Goal: Ask a question: Seek information or help from site administrators or community

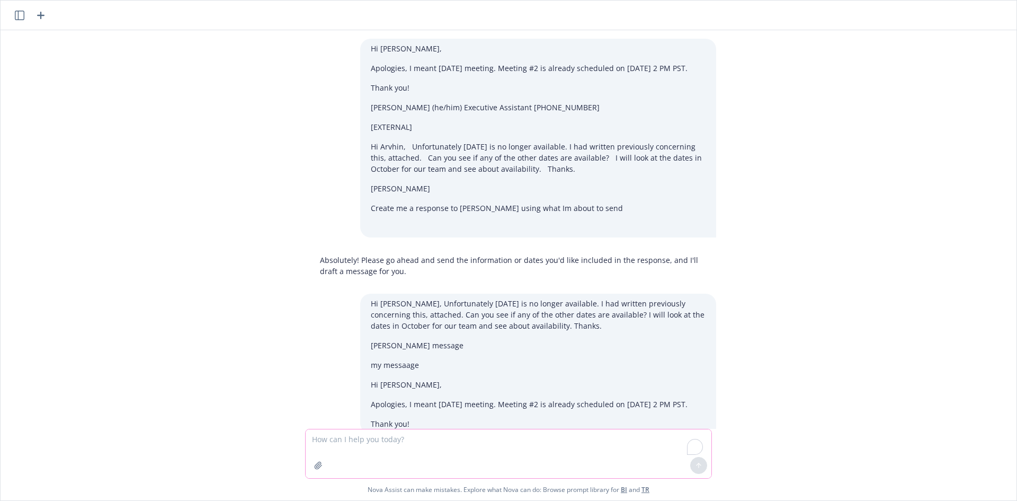
scroll to position [4001, 0]
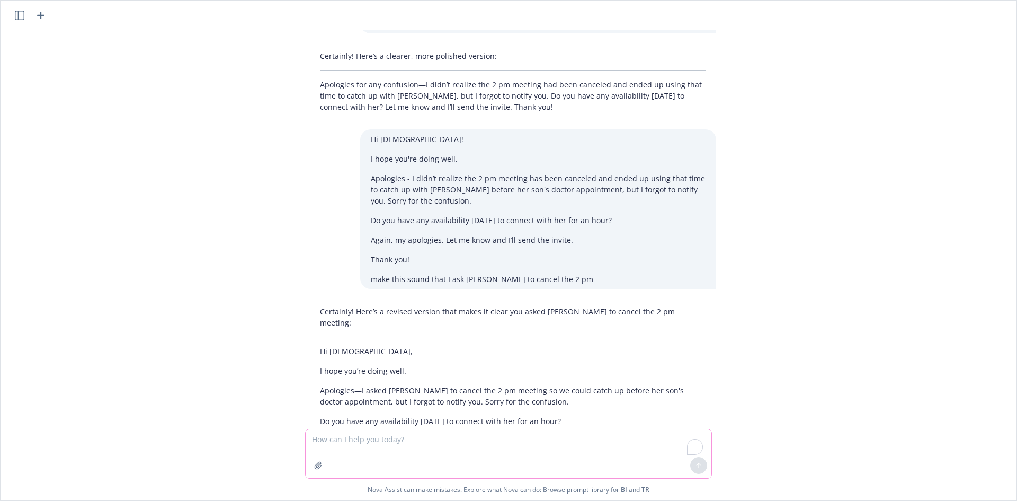
click at [539, 438] on textarea "To enrich screen reader interactions, please activate Accessibility in Grammarl…" at bounding box center [509, 453] width 406 height 49
click at [475, 441] on textarea "i need to reach of to city of [PERSON_NAME] to request" at bounding box center [509, 453] width 406 height 49
click at [438, 440] on textarea "i need to reach of to city of [GEOGRAPHIC_DATA] to request a copy of form" at bounding box center [509, 453] width 406 height 49
type textarea "i need to reach of to city of [GEOGRAPHIC_DATA] create me an email. i already h…"
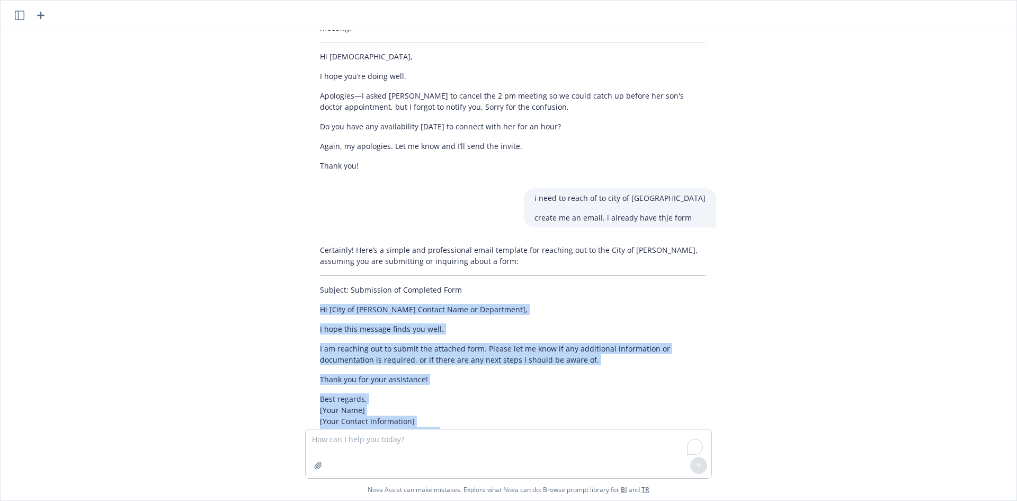
scroll to position [4296, 0]
drag, startPoint x: 328, startPoint y: 348, endPoint x: 515, endPoint y: 325, distance: 188.3
click at [515, 325] on div "Certainly! Here’s a simple and professional email template for reaching out to …" at bounding box center [512, 354] width 407 height 230
copy div "Hi [City of [PERSON_NAME] Contact Name or Department], I hope this message find…"
